Goal: Browse casually

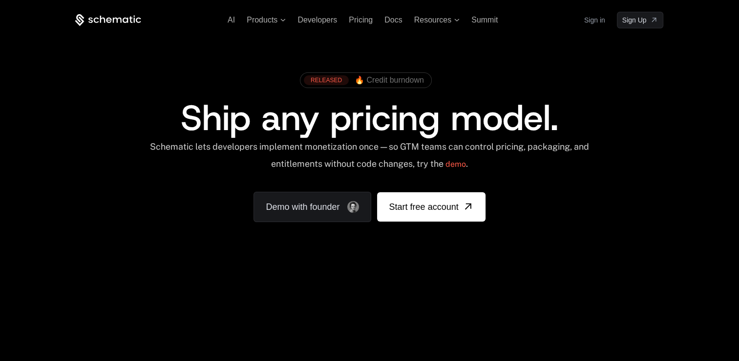
click at [380, 144] on div "Schematic lets developers implement monetization once — so GTM teams can contro…" at bounding box center [369, 158] width 441 height 35
click at [670, 103] on div "RELEASED 🔥 Credit burndown Ship any pricing model. Schematic lets developers im…" at bounding box center [369, 144] width 635 height 233
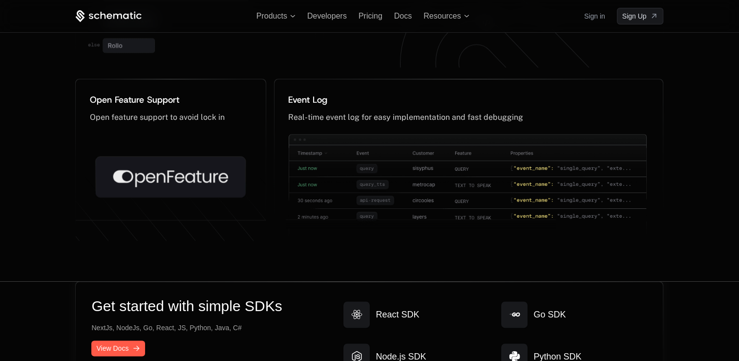
scroll to position [4952, 0]
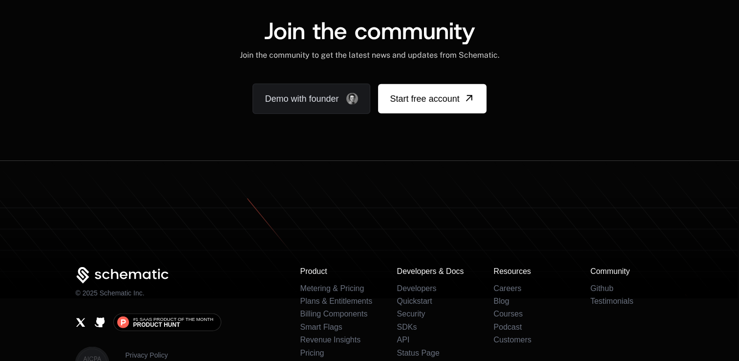
scroll to position [5969, 0]
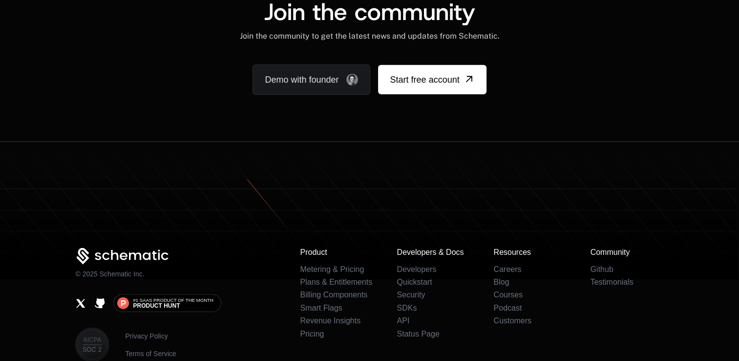
scroll to position [6110, 0]
